Goal: Use online tool/utility: Utilize a website feature to perform a specific function

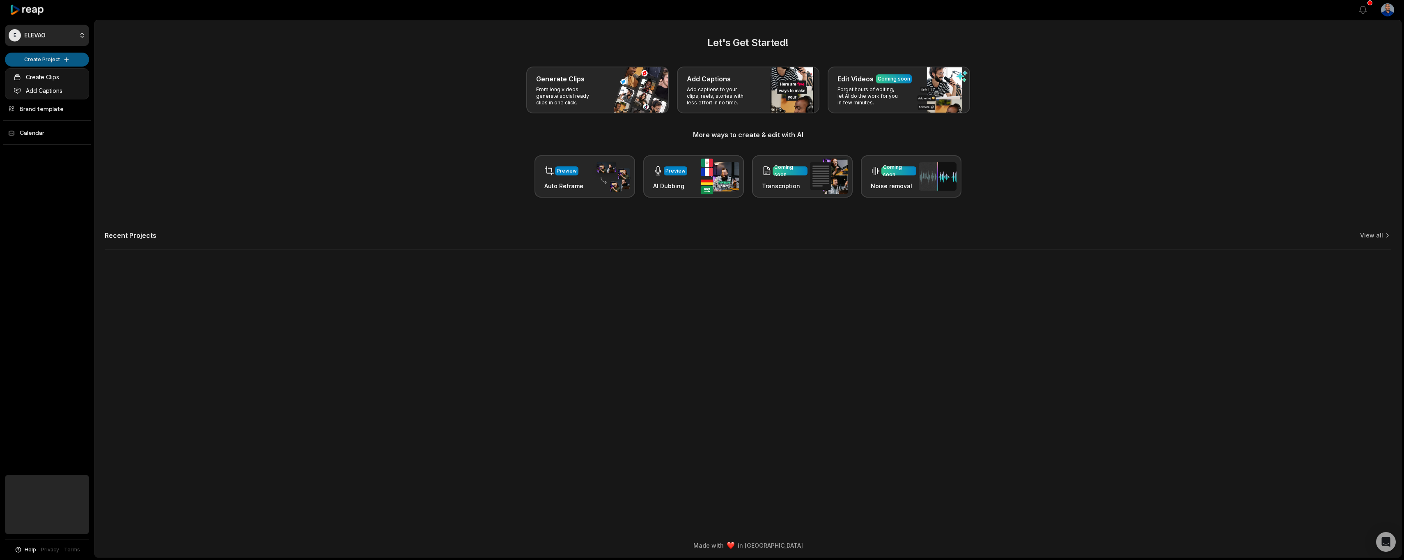
click at [57, 59] on html "E ELEVAO Create Project Home Projects Brand template Calendar Help Privacy Term…" at bounding box center [702, 280] width 1404 height 560
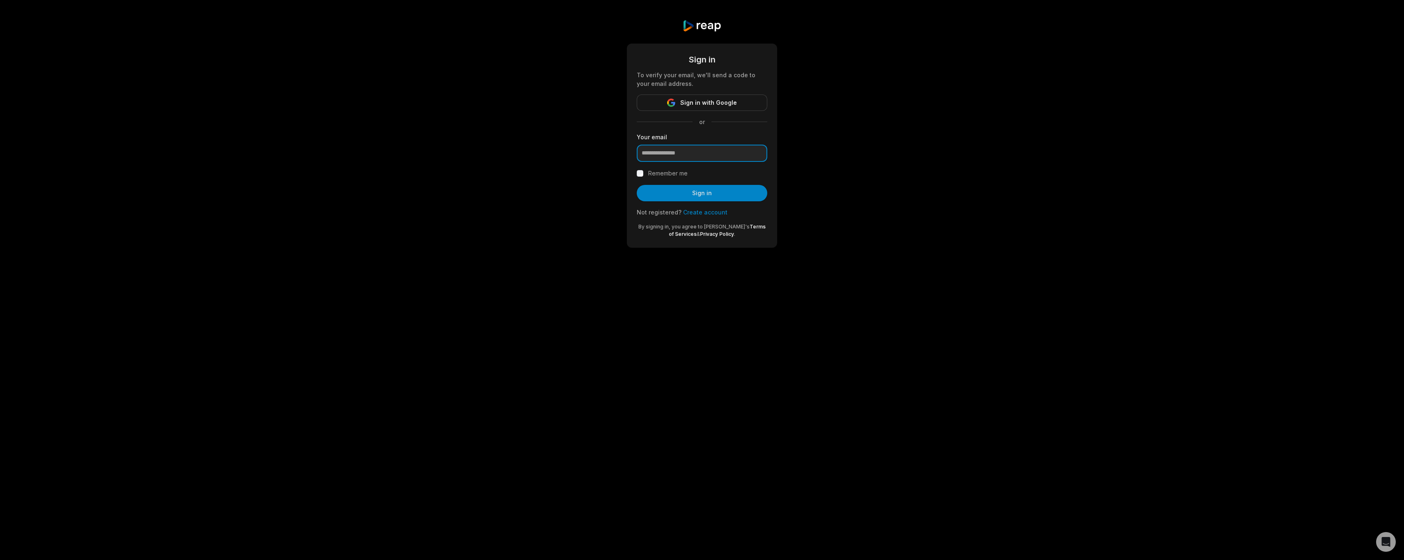
click at [678, 156] on input "email" at bounding box center [702, 153] width 131 height 17
type input "****"
paste input "**********"
type input "**********"
click at [678, 172] on label "Remember me" at bounding box center [667, 173] width 39 height 10
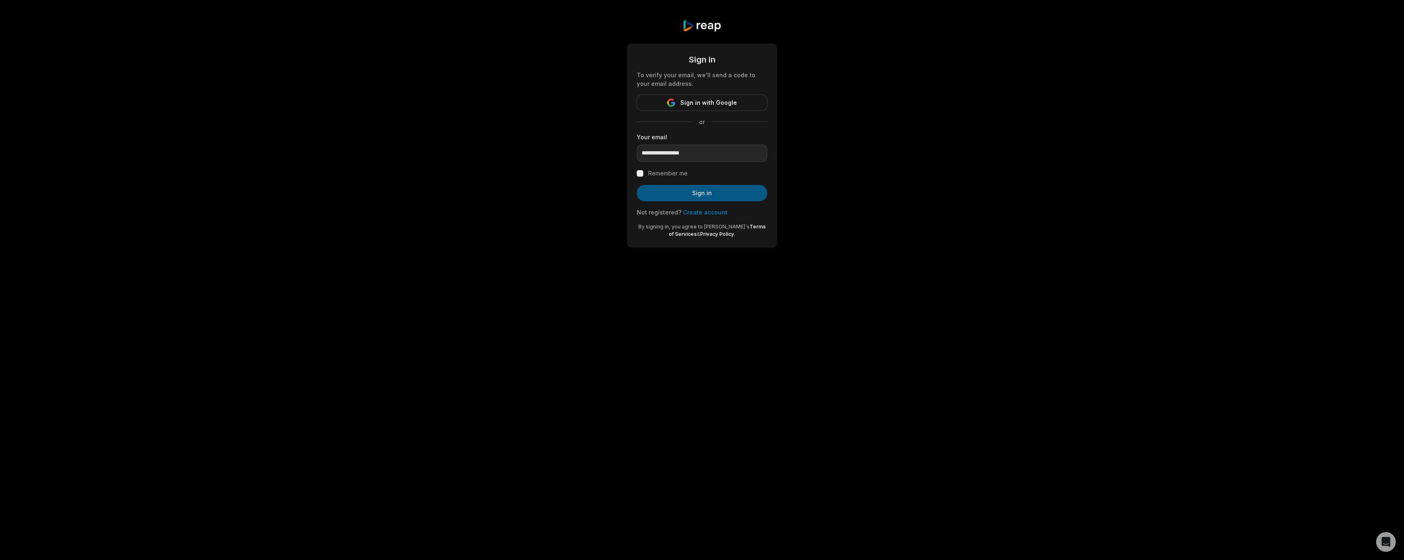
click at [698, 193] on button "Sign in" at bounding box center [702, 193] width 131 height 16
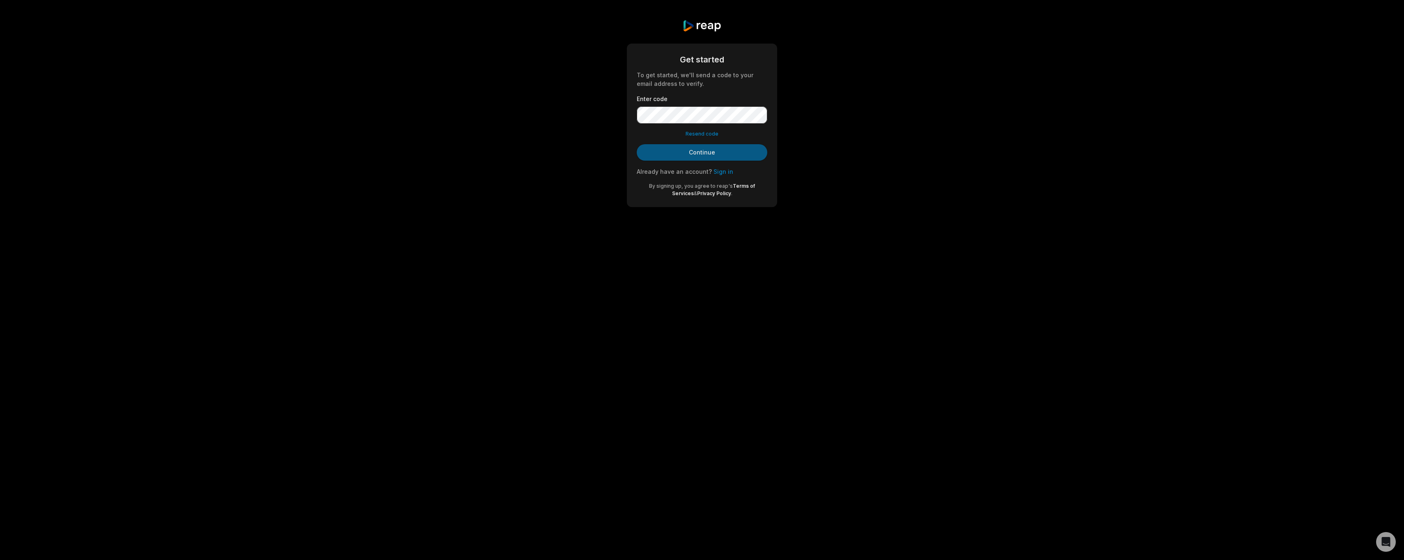
click at [700, 156] on button "Continue" at bounding box center [702, 152] width 131 height 16
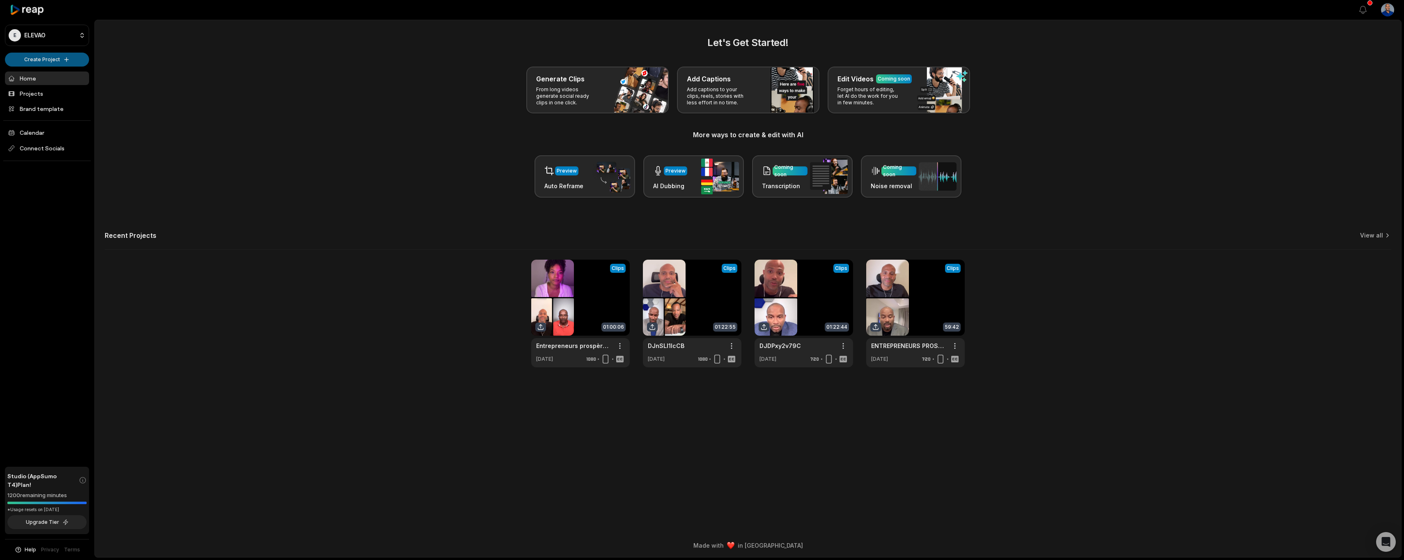
click at [40, 58] on html "E ELEVAO Create Project Home Projects Brand template Calendar Connect Socials S…" at bounding box center [702, 280] width 1404 height 560
click at [49, 78] on link "Create Clips" at bounding box center [47, 77] width 80 height 14
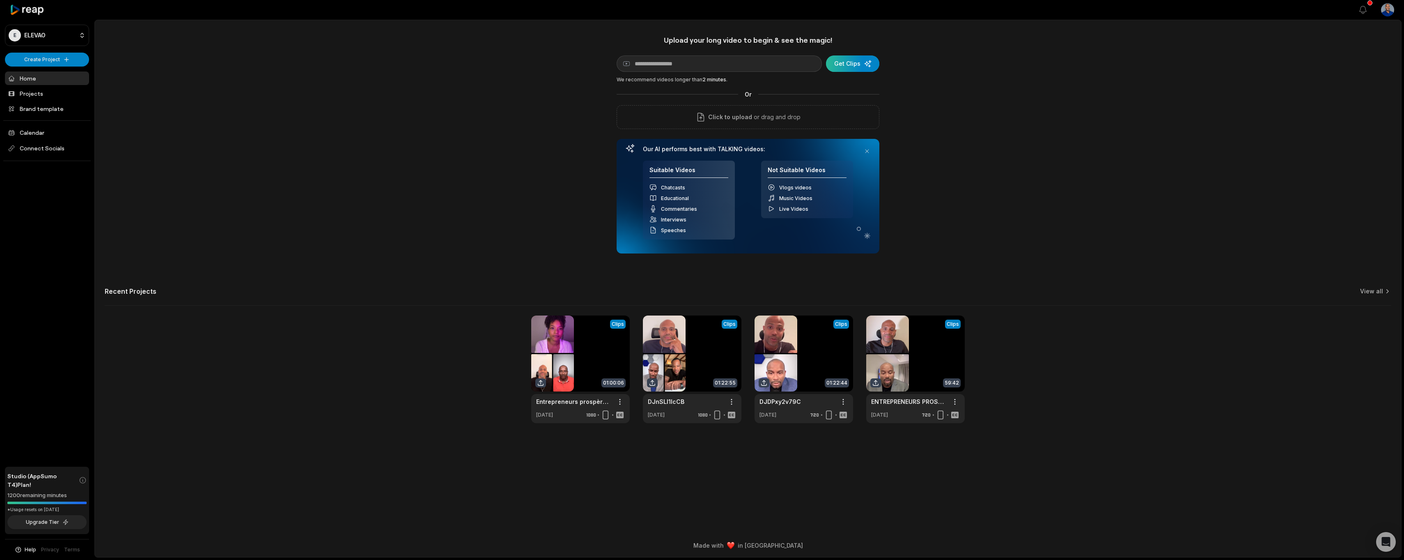
click at [850, 62] on div "submit" at bounding box center [852, 63] width 53 height 16
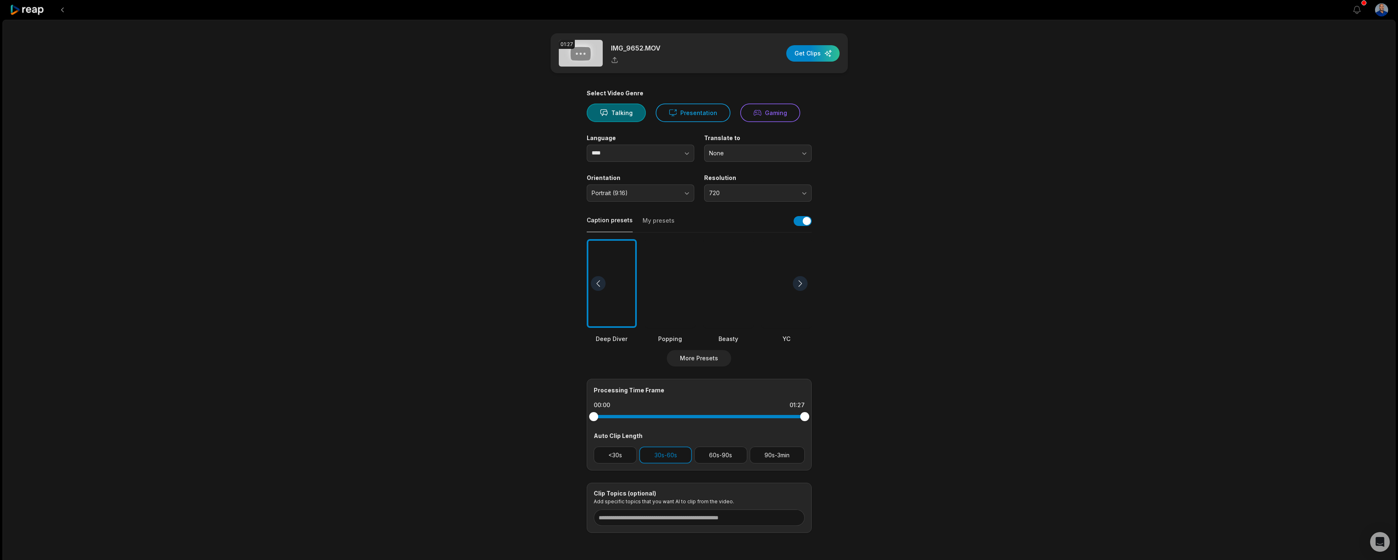
click at [677, 271] on div at bounding box center [670, 283] width 50 height 89
click at [808, 53] on div "button" at bounding box center [812, 53] width 53 height 16
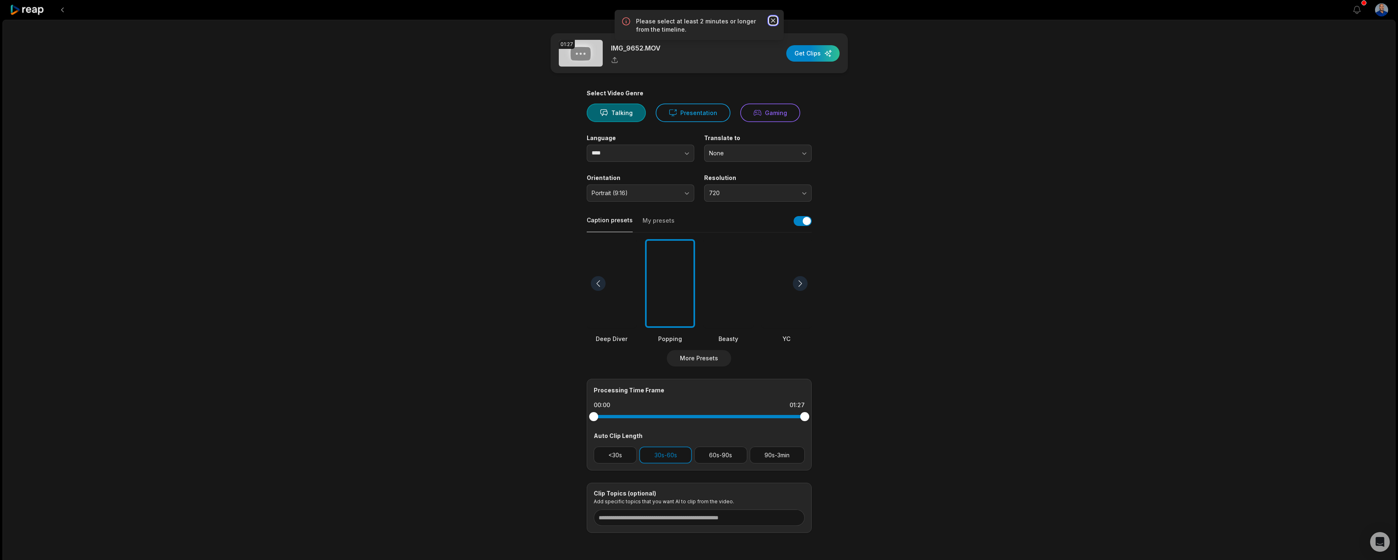
click at [771, 18] on icon "button" at bounding box center [773, 20] width 8 height 8
click at [629, 153] on input "****" at bounding box center [641, 153] width 108 height 17
click at [693, 153] on button "button" at bounding box center [670, 153] width 47 height 17
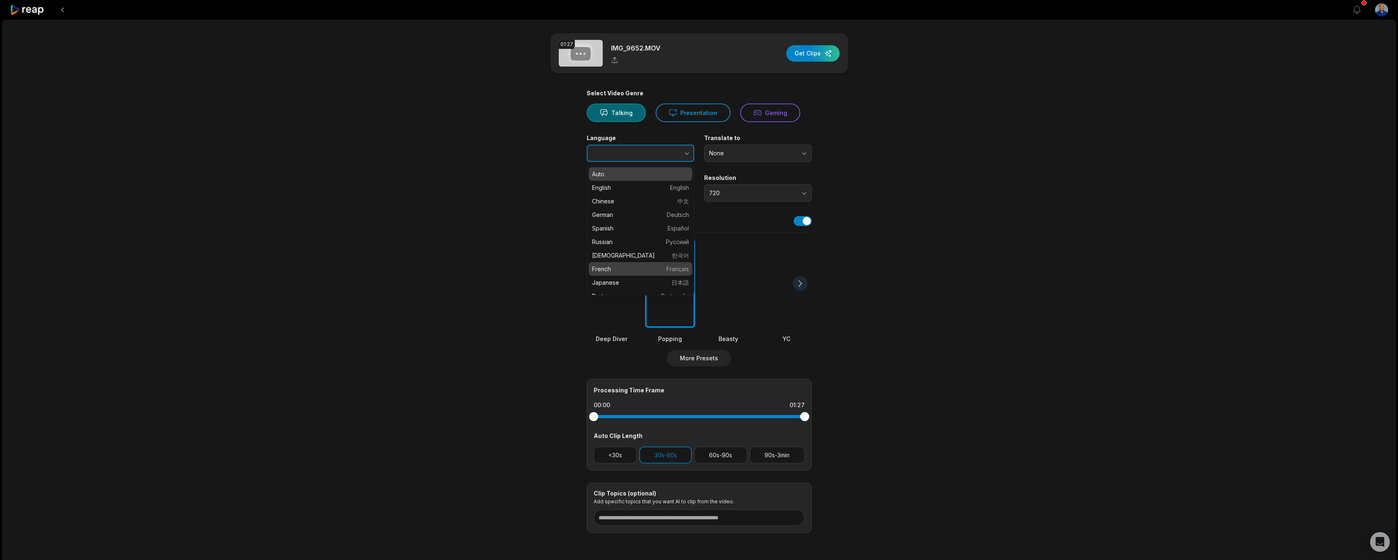
type input "******"
click at [745, 188] on button "720" at bounding box center [758, 192] width 108 height 17
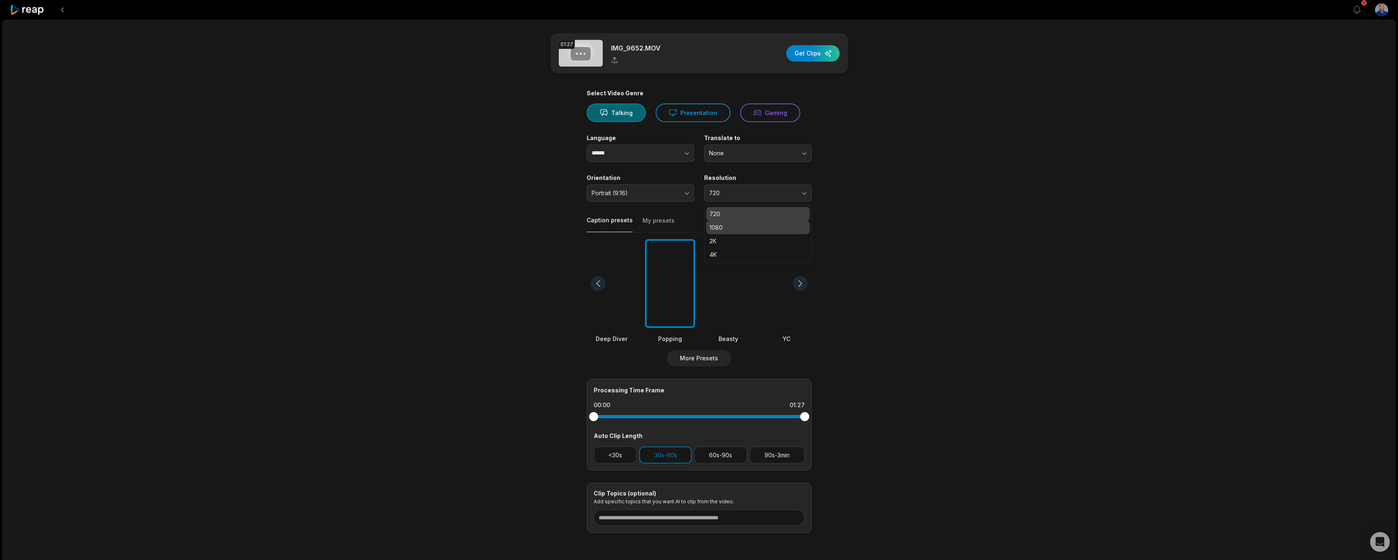
click at [736, 223] on p "1080" at bounding box center [757, 227] width 97 height 9
click at [868, 202] on main "01:27 IMG_9652.MOV Get Clips Select Video Genre Talking Presentation Gaming Lan…" at bounding box center [699, 282] width 397 height 499
click at [675, 452] on button "30s-60s" at bounding box center [665, 454] width 53 height 17
click at [675, 458] on button "30s-60s" at bounding box center [665, 454] width 53 height 17
click at [822, 56] on div "button" at bounding box center [812, 53] width 53 height 16
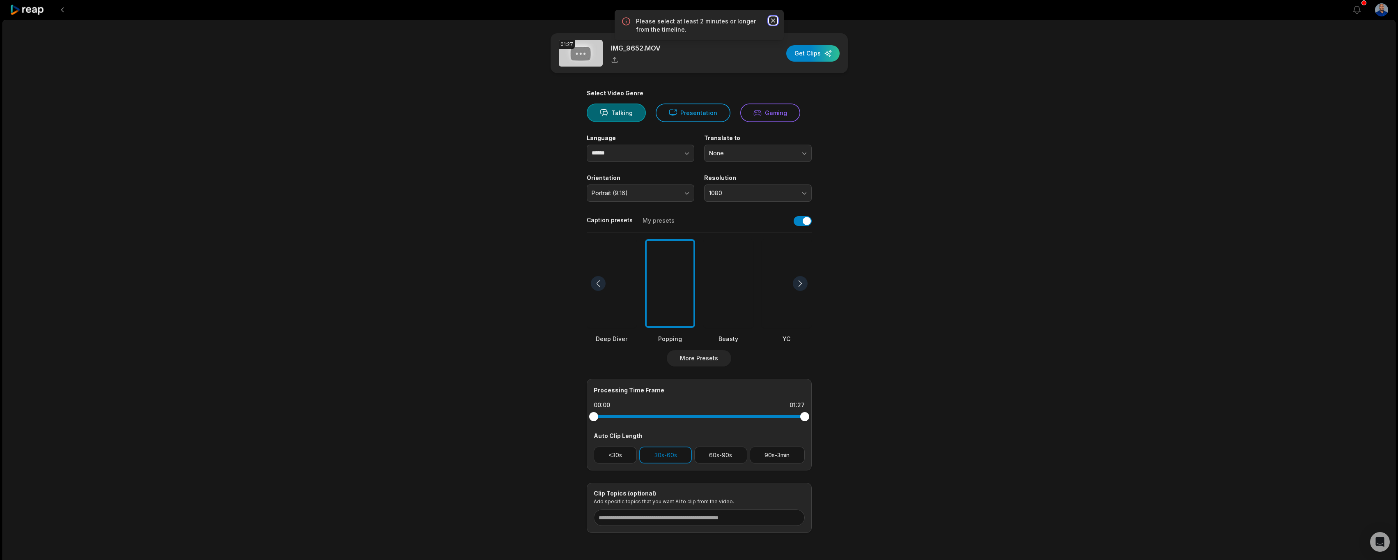
click at [771, 19] on icon "button" at bounding box center [773, 20] width 4 height 4
click at [668, 456] on button "30s-60s" at bounding box center [665, 454] width 53 height 17
click at [664, 456] on button "30s-60s" at bounding box center [665, 454] width 53 height 17
click at [617, 456] on button "<30s" at bounding box center [616, 454] width 44 height 17
click at [820, 55] on div "button" at bounding box center [812, 53] width 53 height 16
